Goal: Check status: Check status

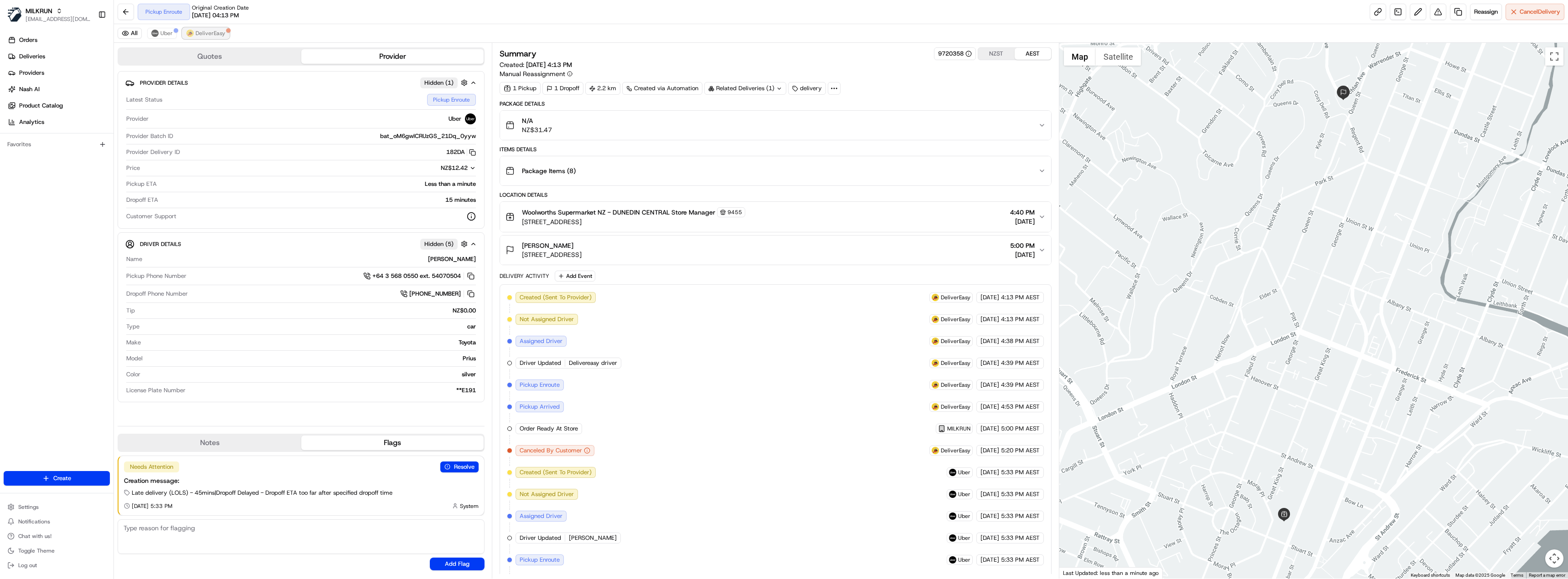
click at [219, 36] on span "DeliverEasy" at bounding box center [211, 33] width 30 height 7
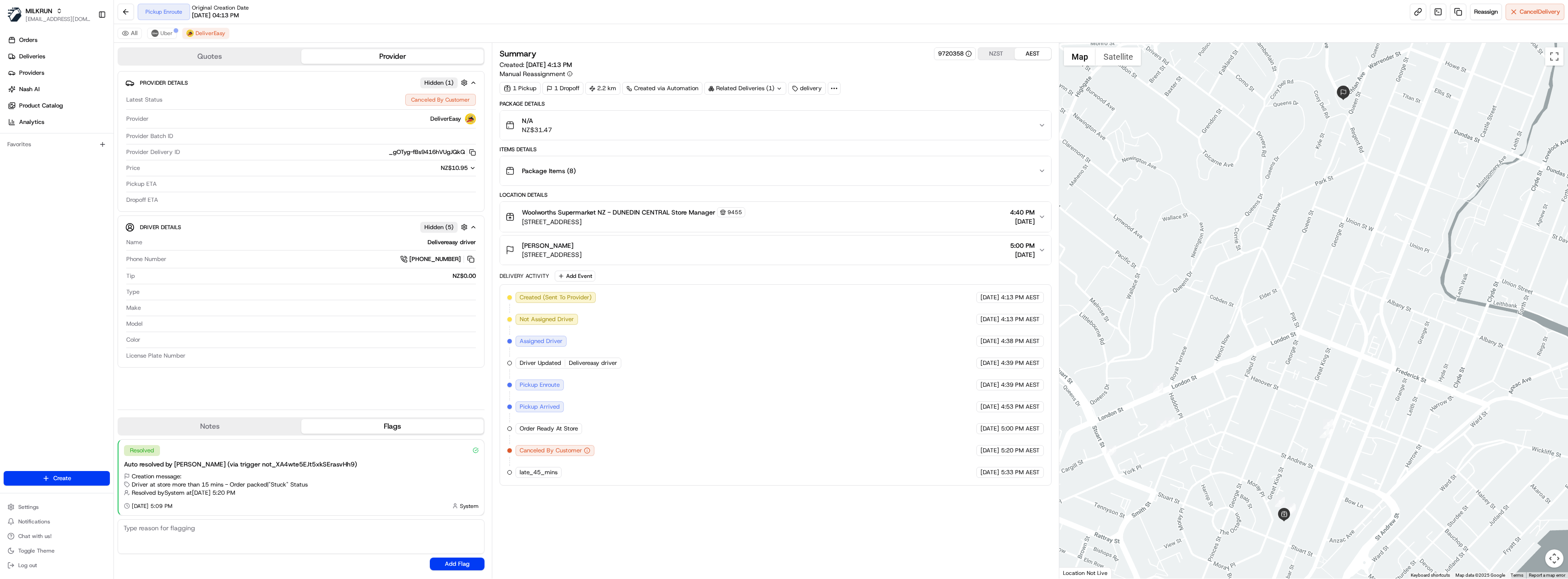
click at [158, 27] on div "All Uber DeliverEasy" at bounding box center [841, 33] width 1454 height 19
click at [167, 33] on span "Uber" at bounding box center [167, 33] width 12 height 7
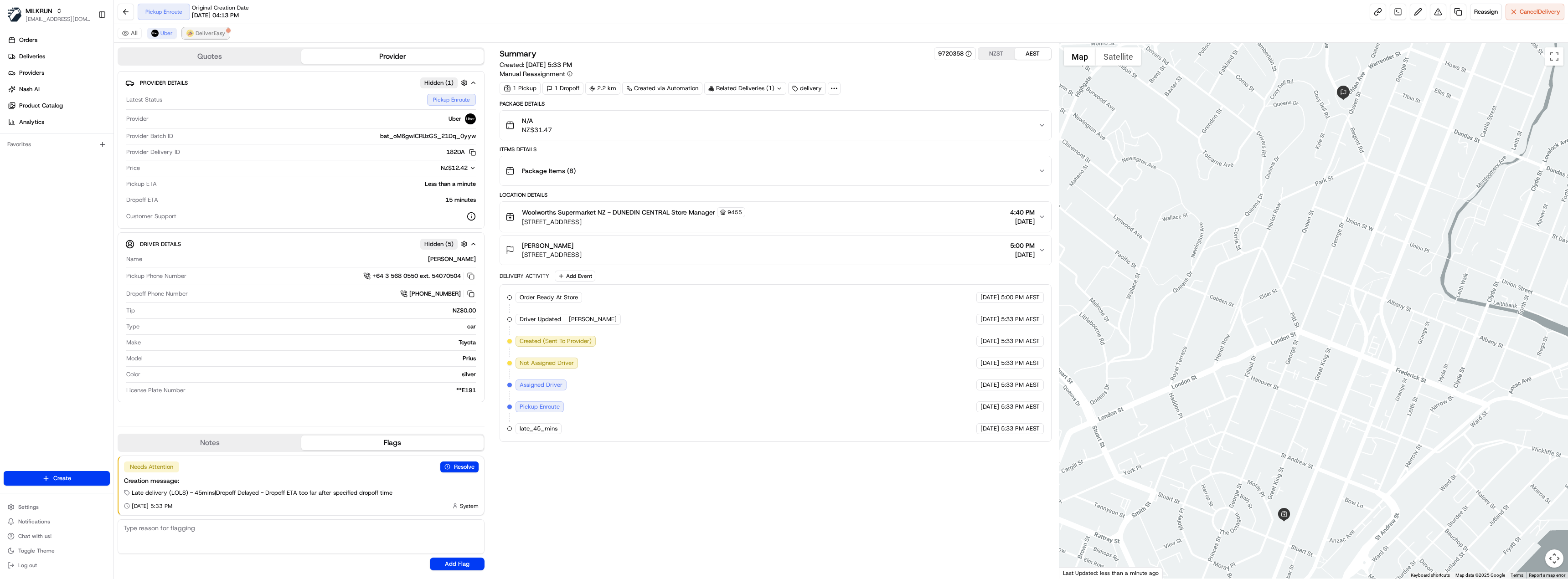
click at [196, 34] on span "DeliverEasy" at bounding box center [211, 33] width 30 height 7
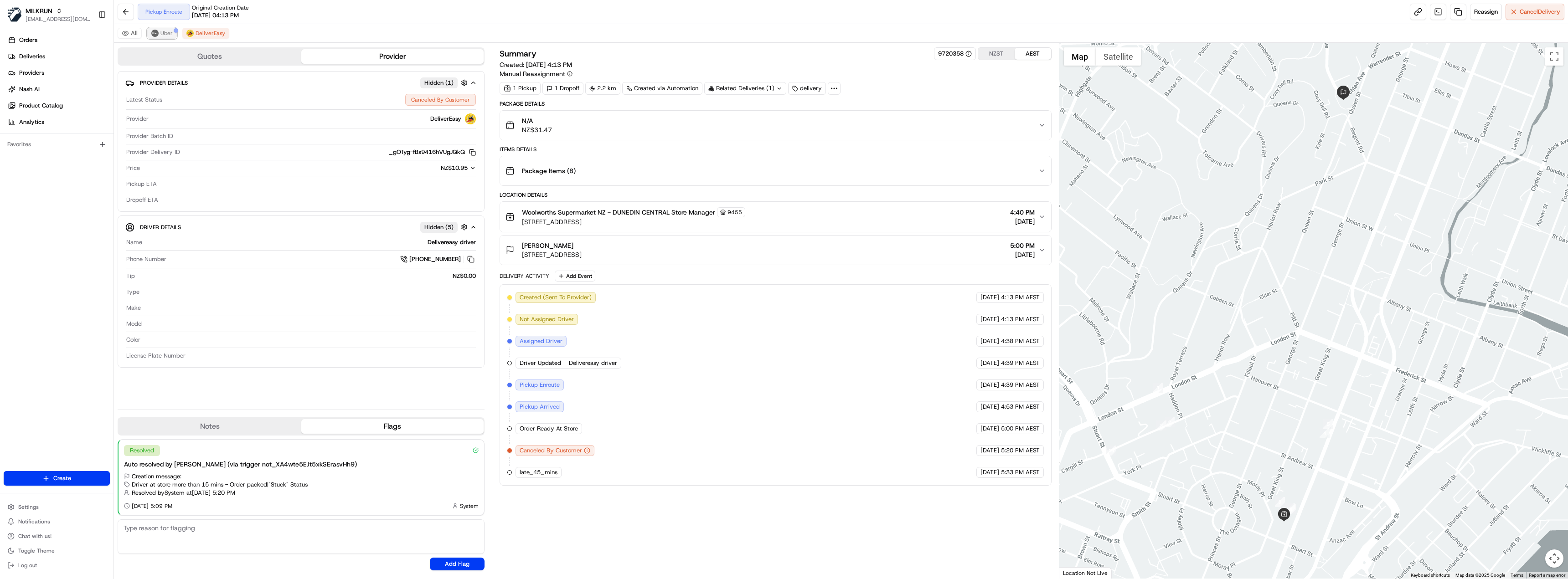
click at [162, 33] on span "Uber" at bounding box center [167, 33] width 12 height 7
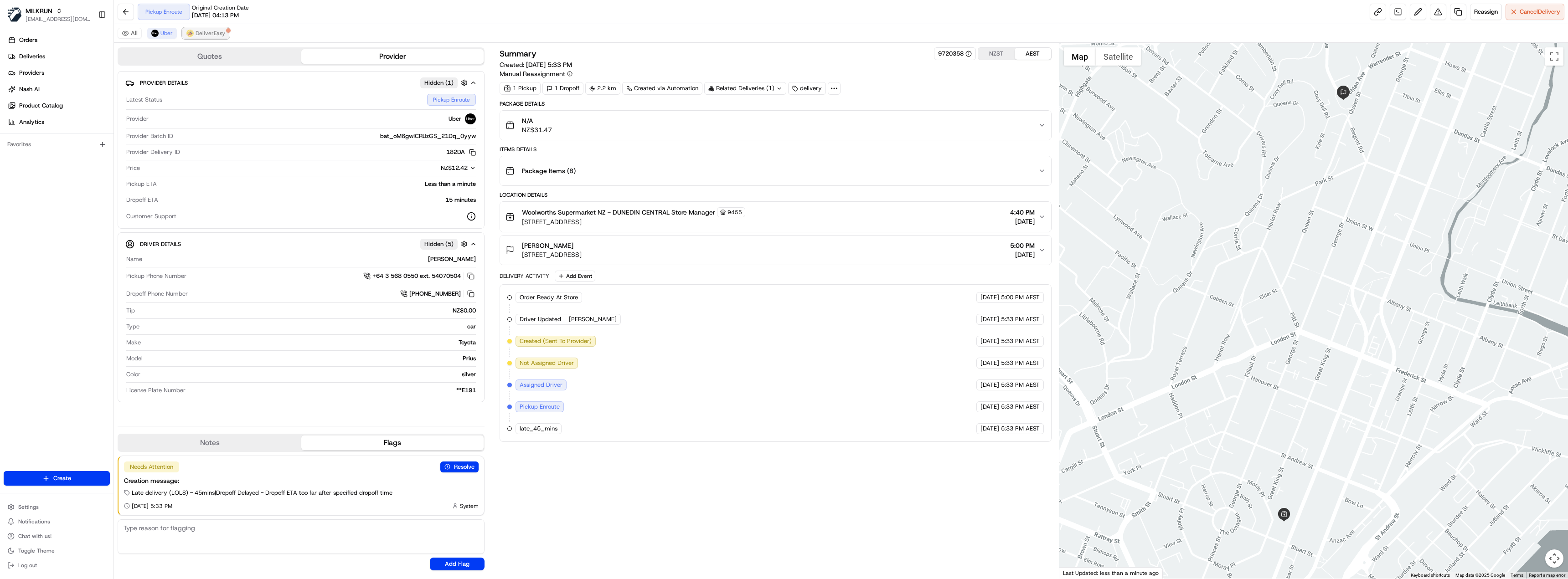
click at [192, 35] on img at bounding box center [190, 33] width 7 height 7
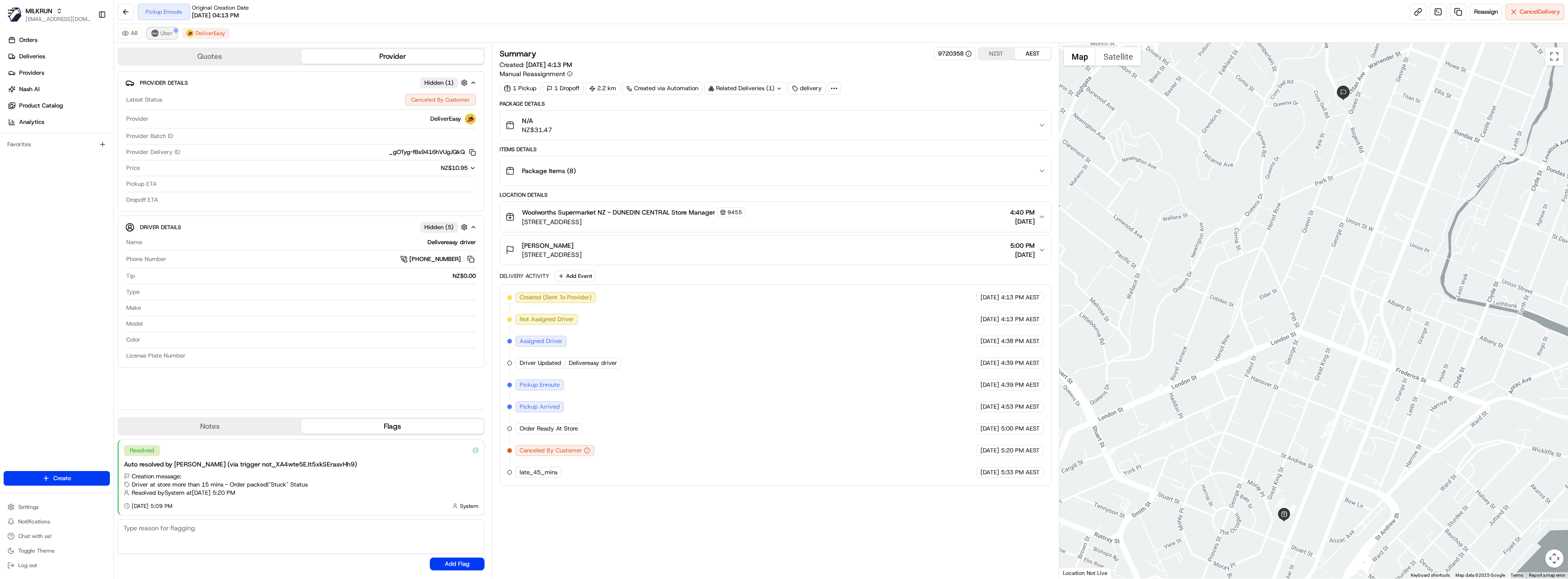
click at [158, 35] on button "Uber" at bounding box center [162, 33] width 30 height 11
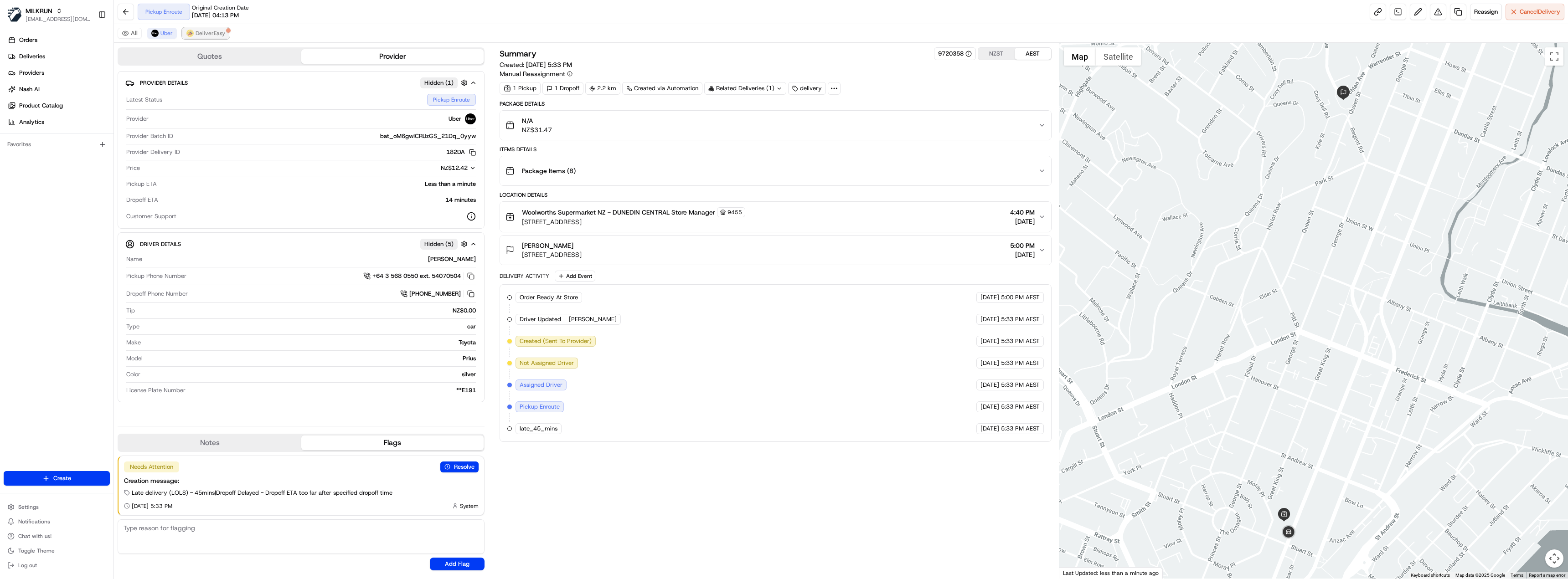
click at [222, 32] on span "DeliverEasy" at bounding box center [211, 33] width 30 height 7
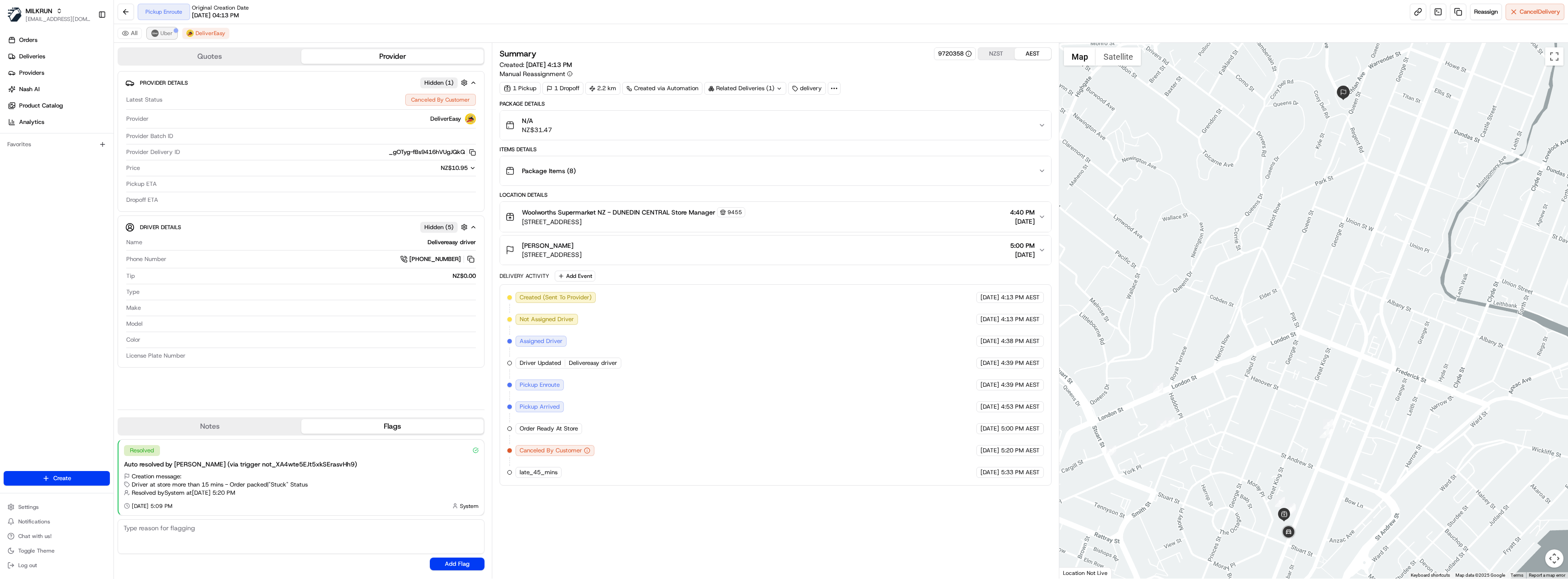
click at [159, 33] on button "Uber" at bounding box center [162, 33] width 30 height 11
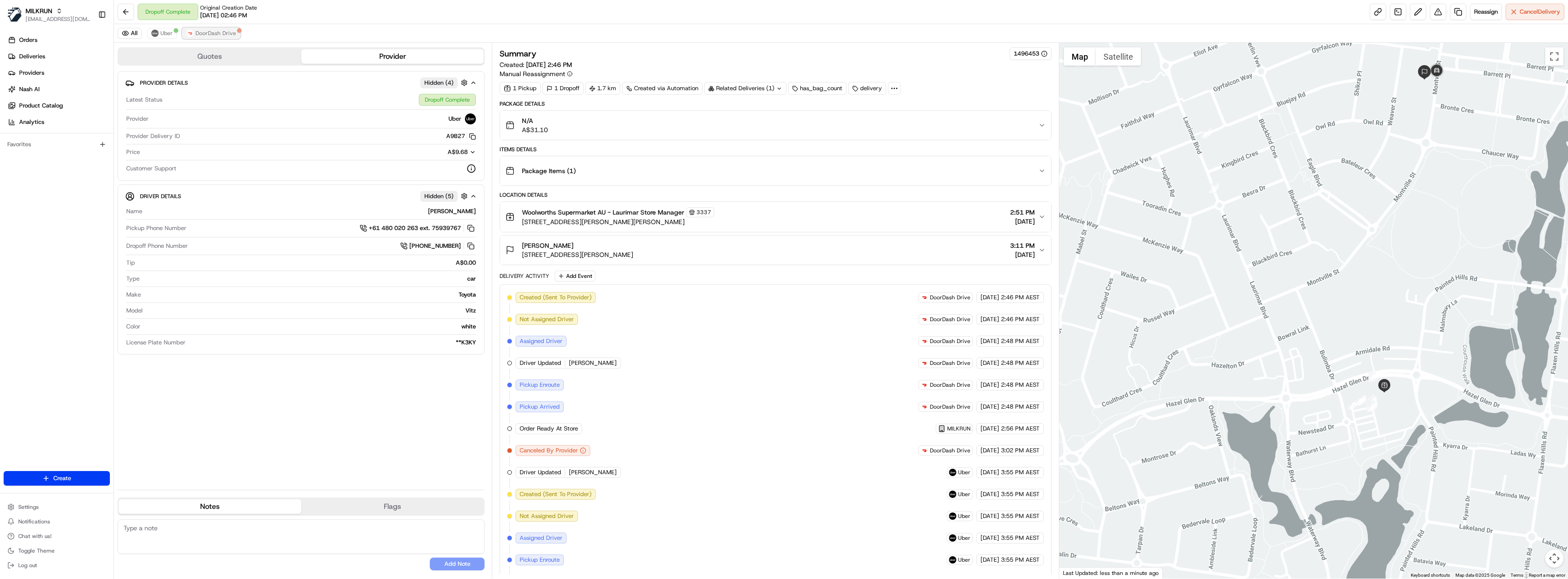
click at [211, 31] on span "DoorDash Drive" at bounding box center [216, 33] width 41 height 7
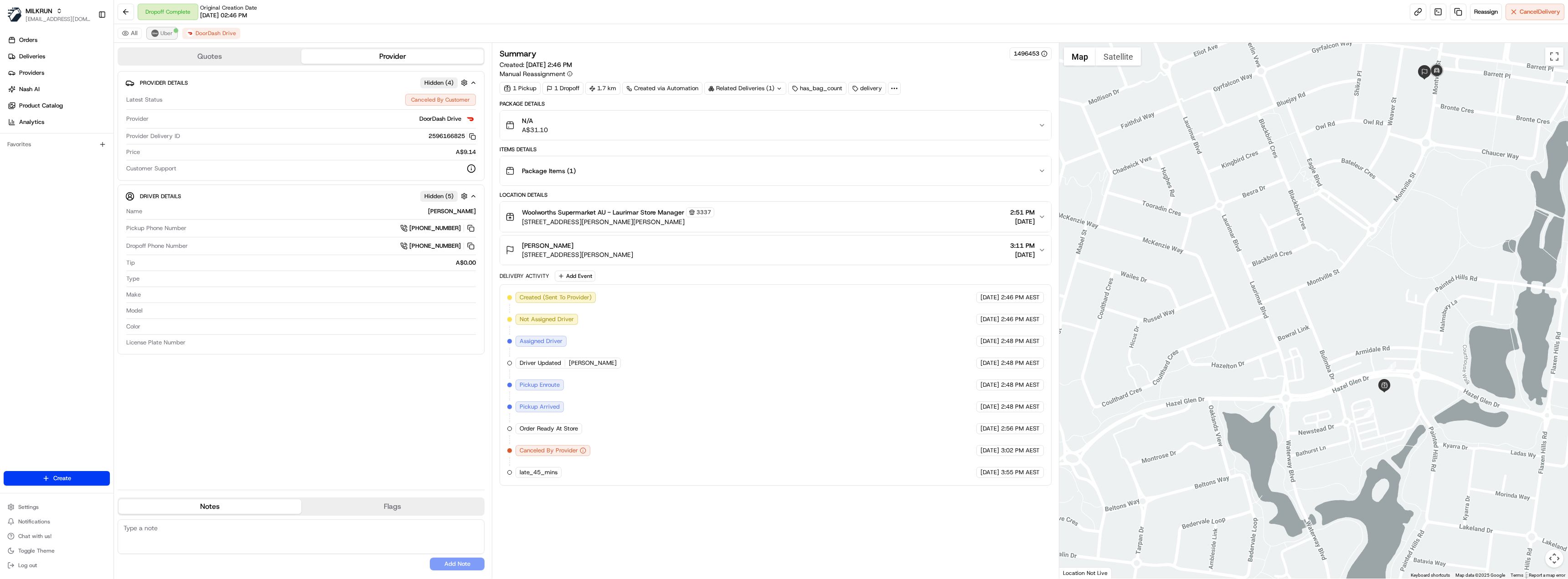
click at [157, 35] on img at bounding box center [155, 33] width 7 height 7
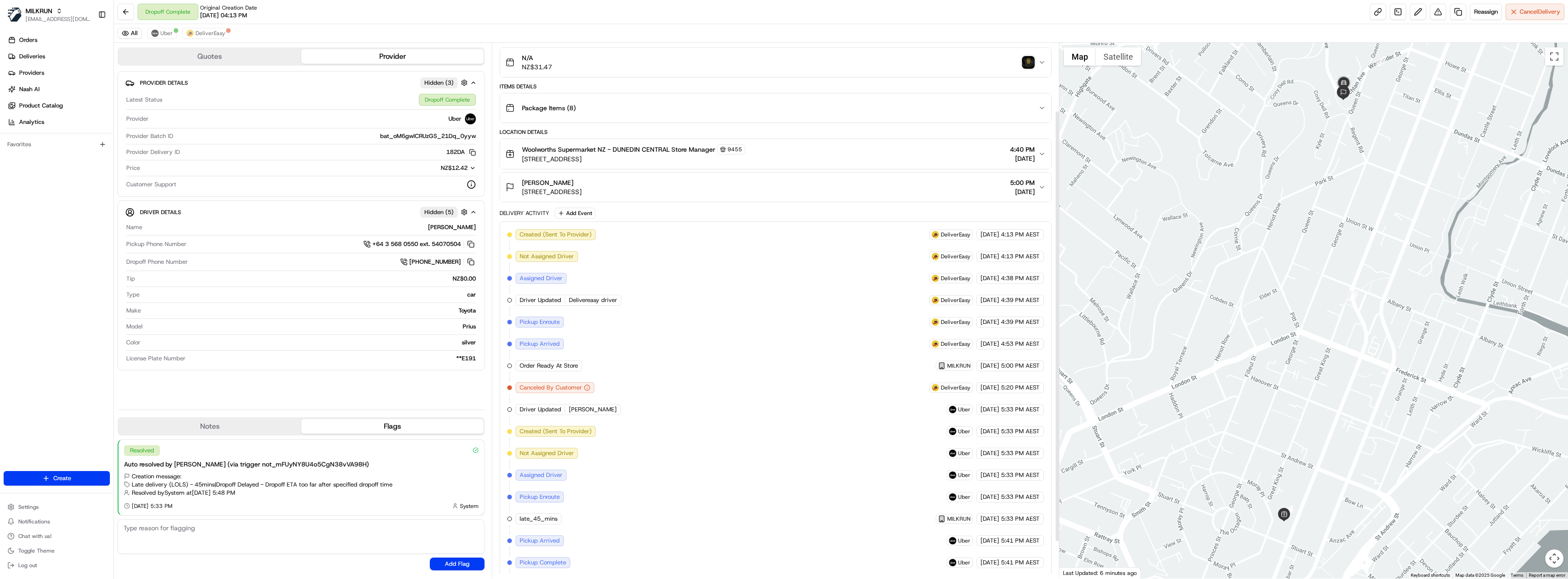
scroll to position [130, 0]
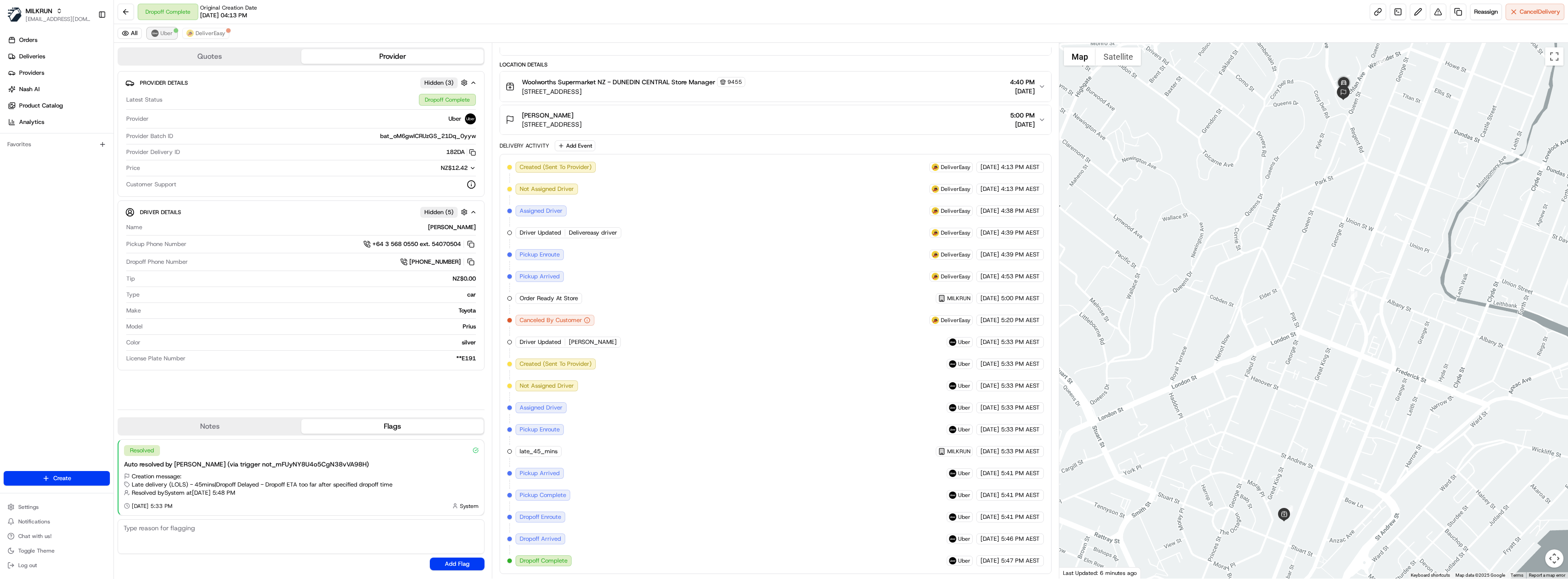
click at [172, 30] on button "Uber" at bounding box center [162, 33] width 30 height 11
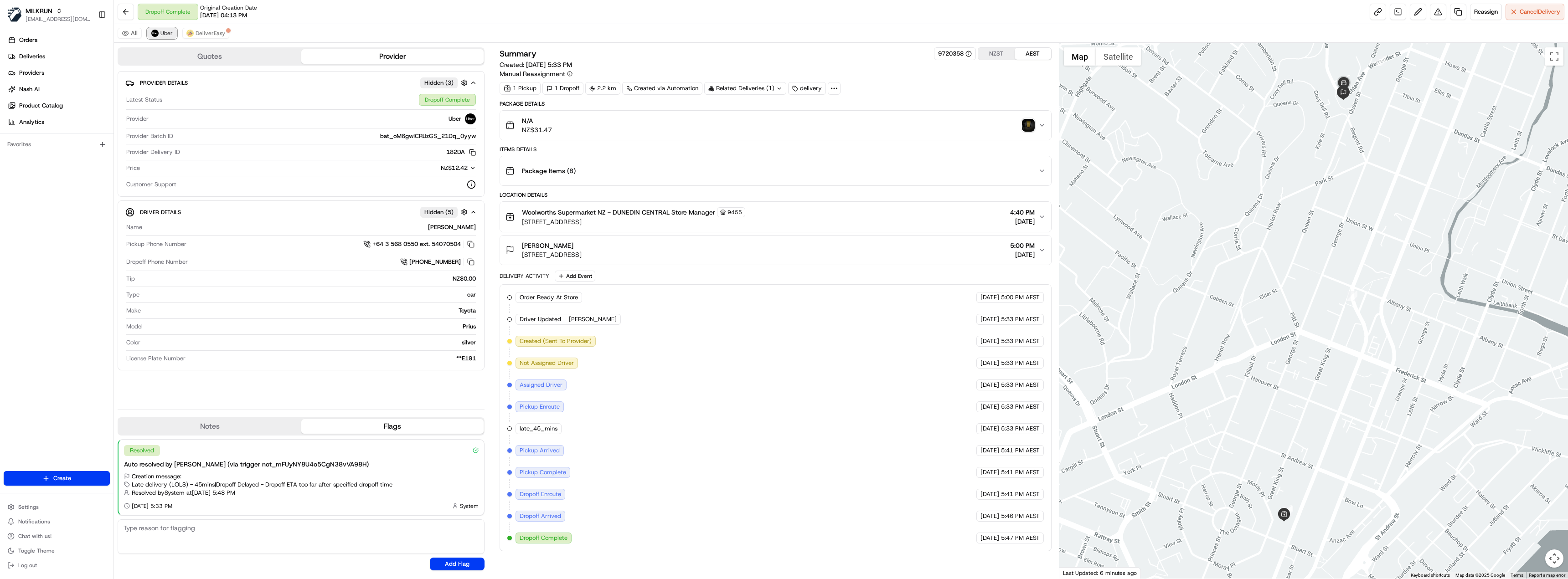
scroll to position [0, 0]
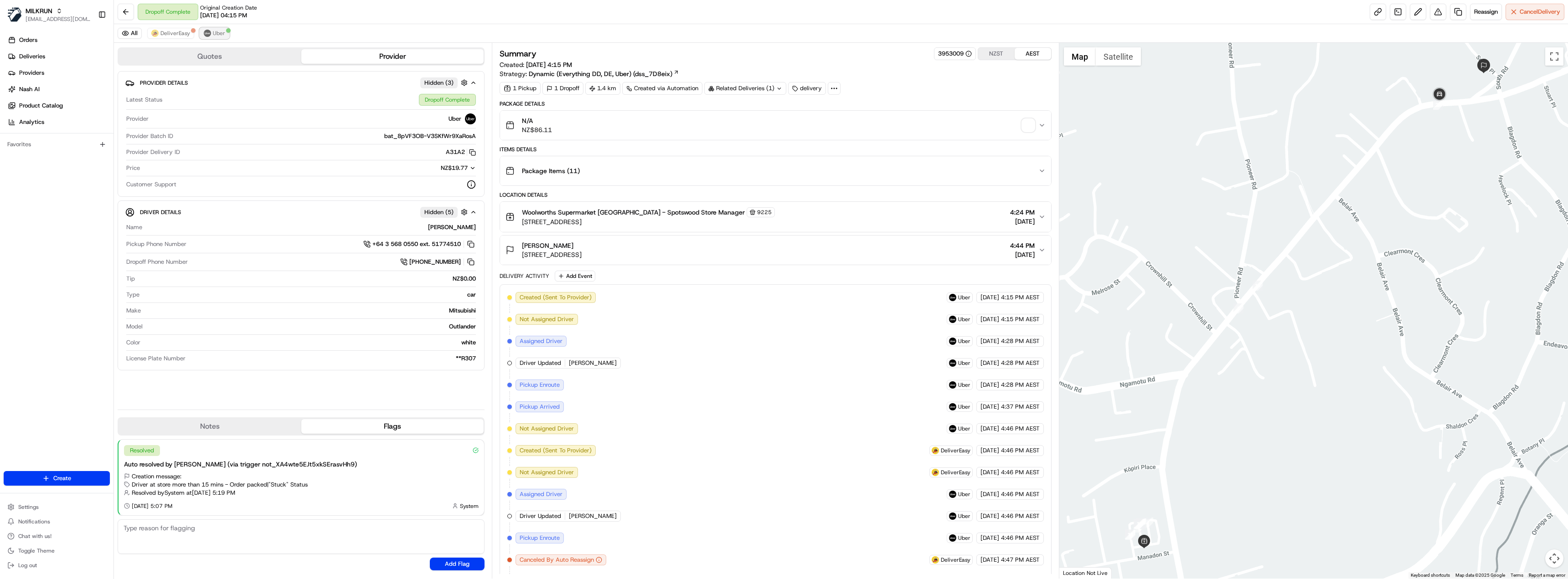
click at [219, 37] on button "Uber" at bounding box center [214, 33] width 30 height 11
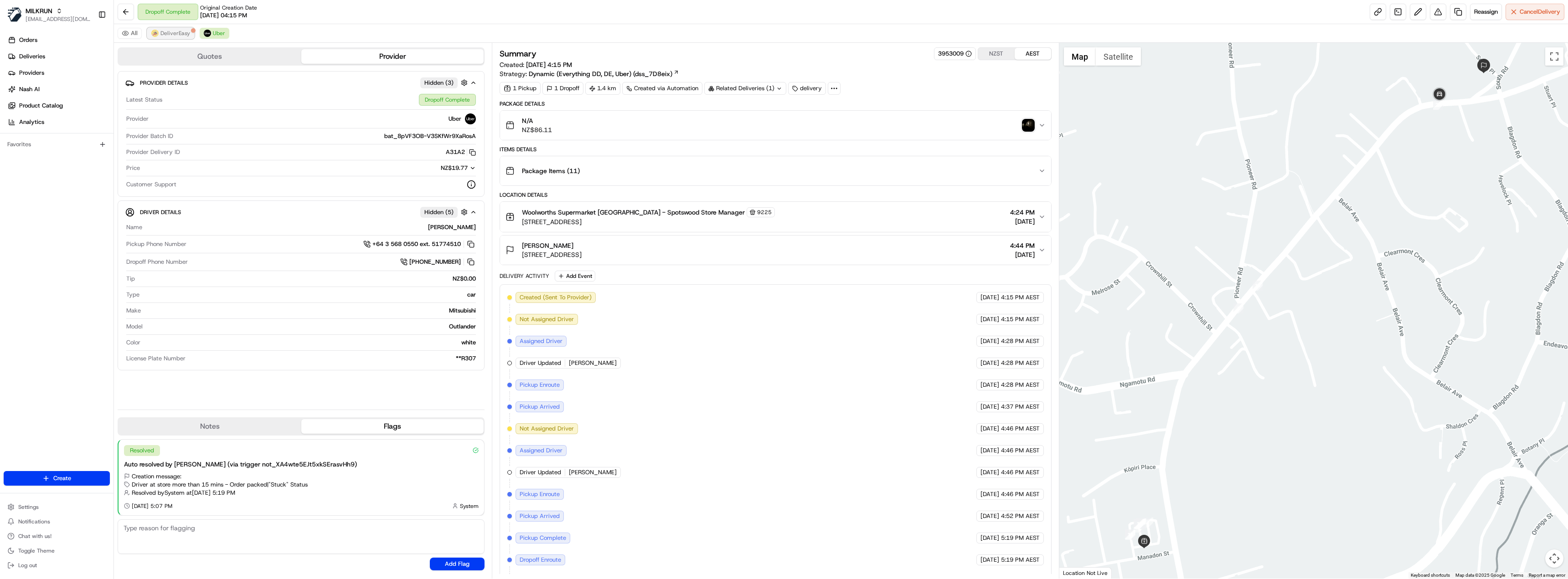
click at [174, 35] on span "DeliverEasy" at bounding box center [175, 33] width 30 height 7
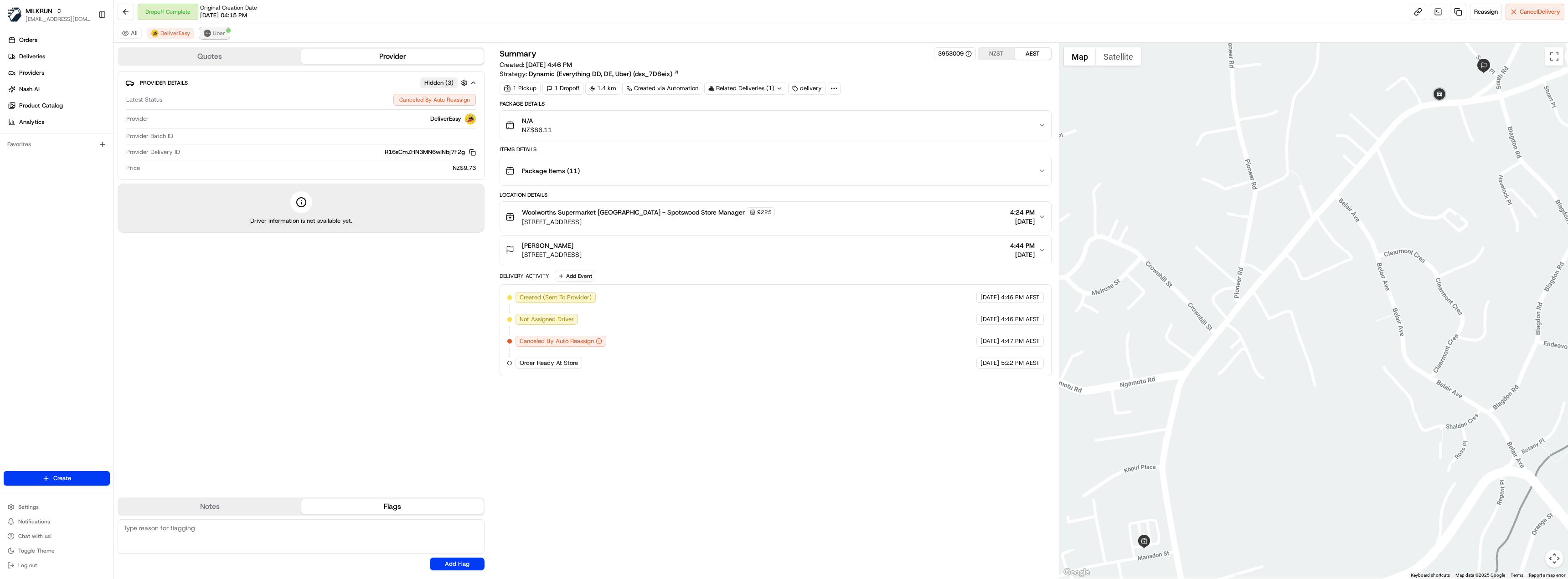
click at [213, 33] on span "Uber" at bounding box center [219, 33] width 12 height 7
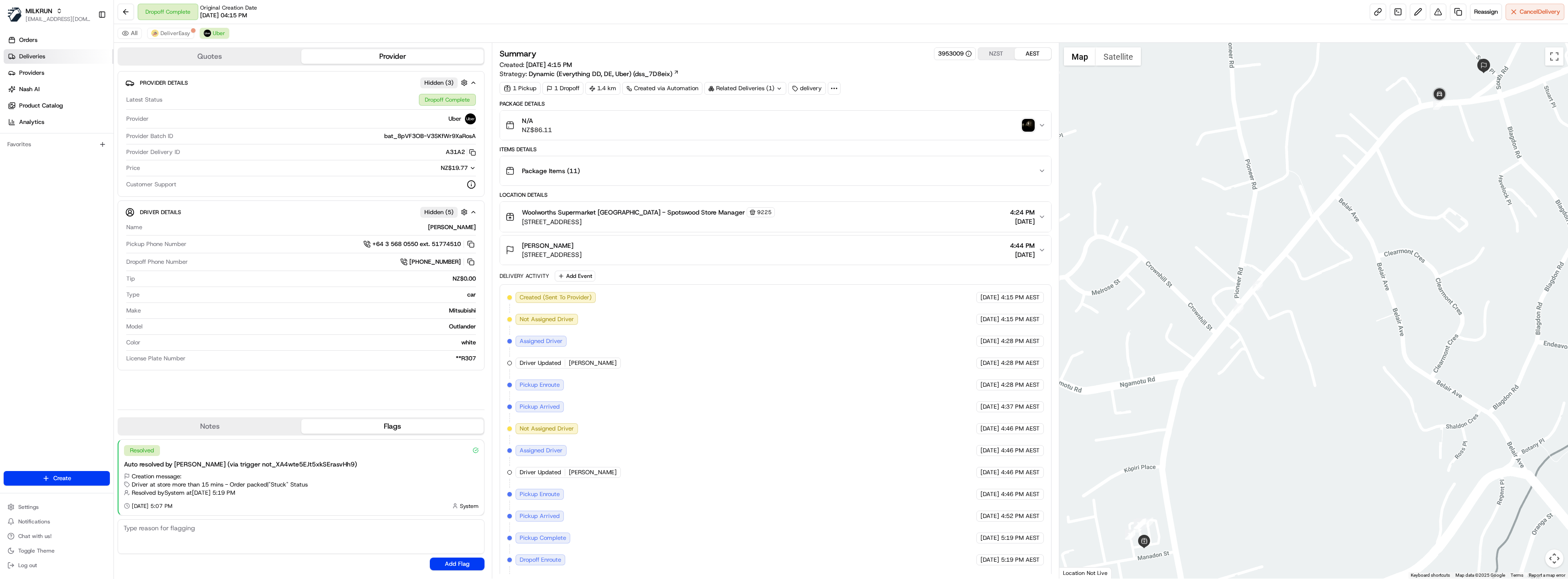
click at [81, 56] on link "Deliveries" at bounding box center [58, 56] width 110 height 15
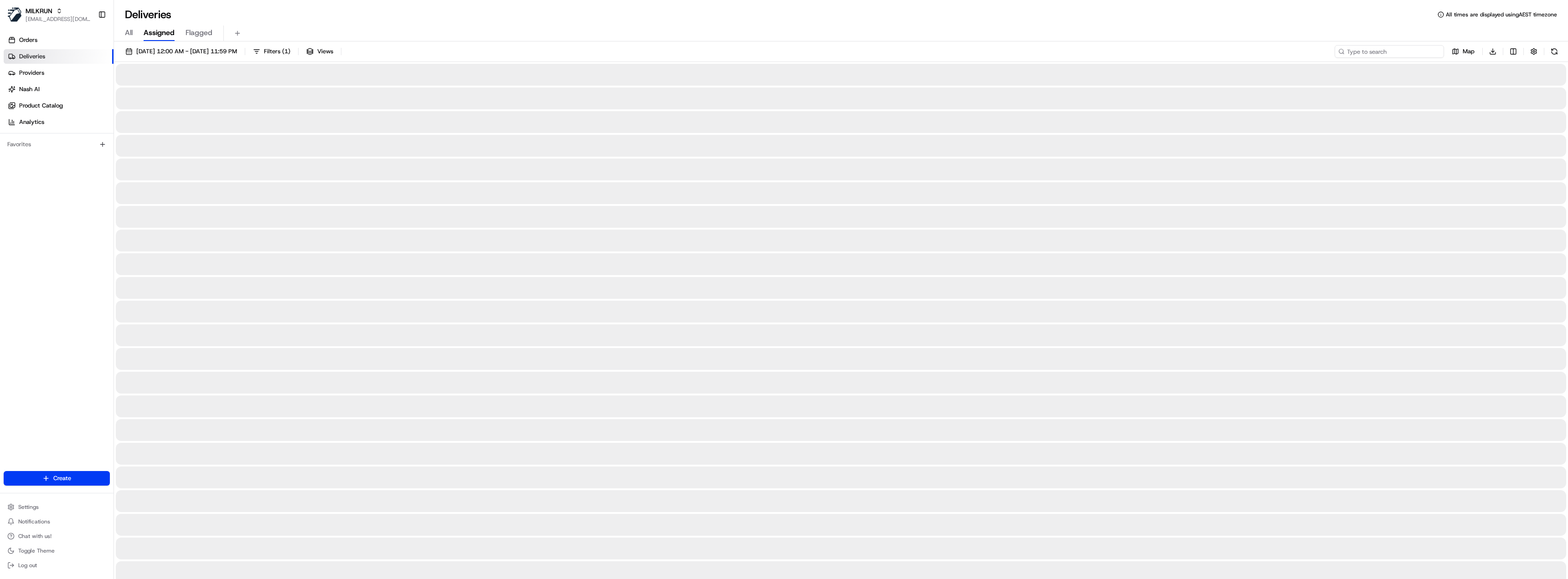
click at [1394, 51] on input at bounding box center [1389, 51] width 110 height 13
paste input "cc79c40b-cec2-41cd-b602-ab3999a0f116"
type input "cc79c40b-cec2-41cd-b602-ab3999a0f116"
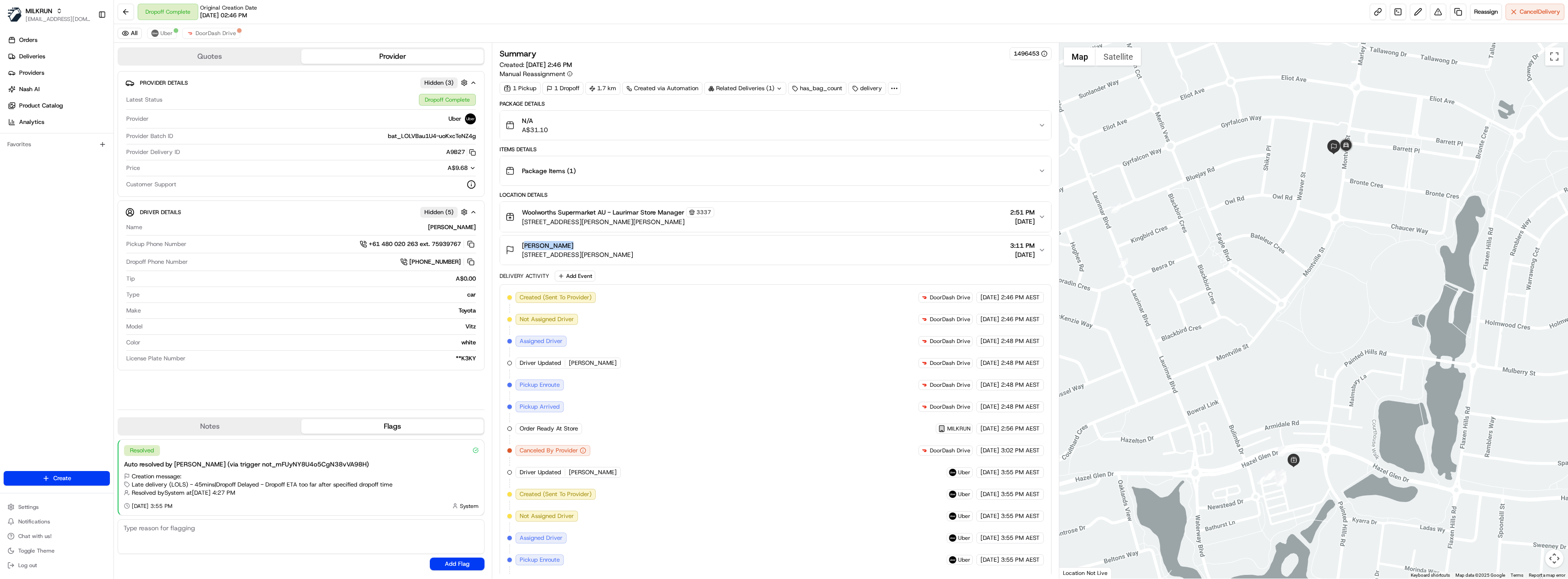
drag, startPoint x: 564, startPoint y: 244, endPoint x: 522, endPoint y: 245, distance: 42.0
click at [522, 245] on div "[PERSON_NAME]" at bounding box center [578, 245] width 111 height 9
copy span "[PERSON_NAME]"
